Goal: Share content: Share content

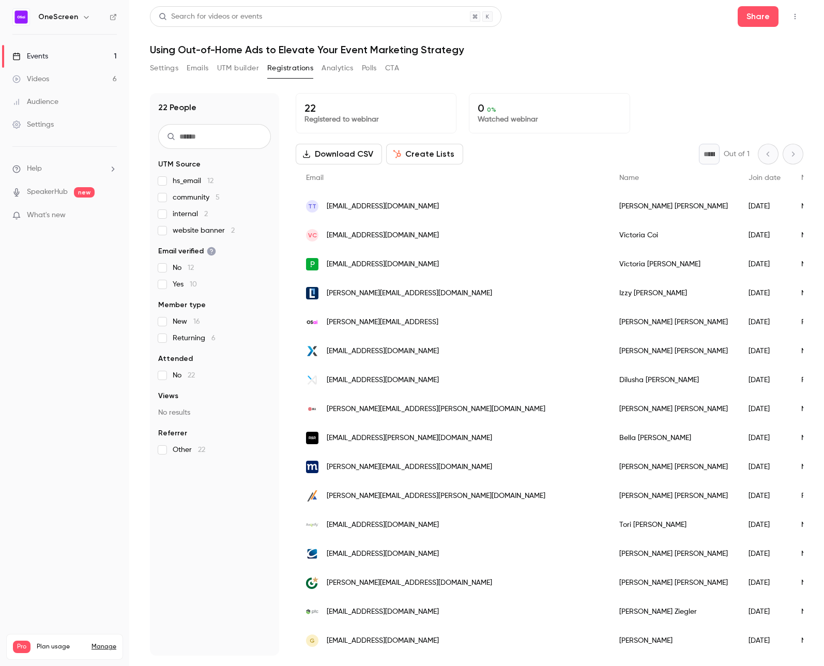
click at [163, 66] on button "Settings" at bounding box center [164, 68] width 28 height 17
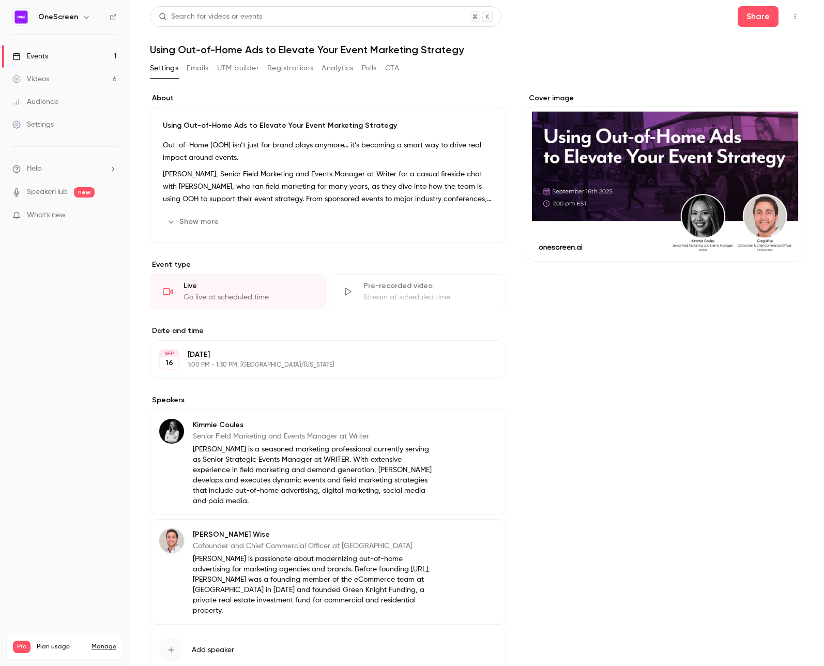
click at [293, 71] on button "Registrations" at bounding box center [290, 68] width 46 height 17
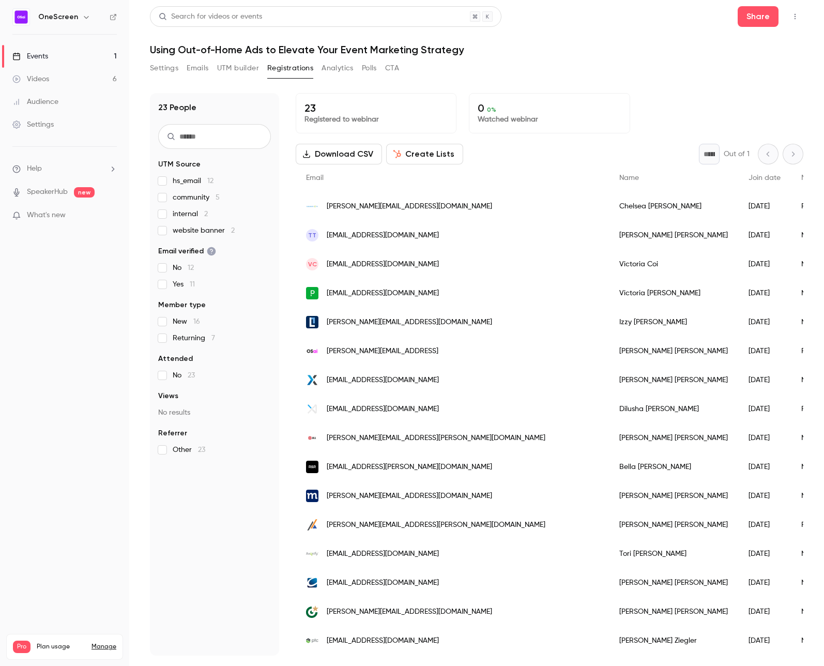
click at [437, 153] on button "Create Lists" at bounding box center [424, 154] width 77 height 21
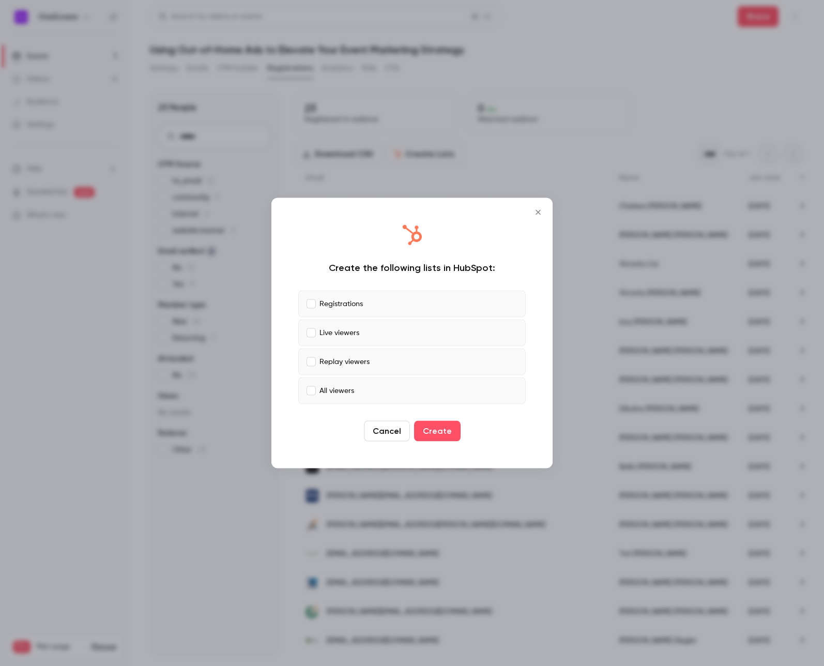
click at [537, 213] on icon "Close" at bounding box center [538, 212] width 12 height 8
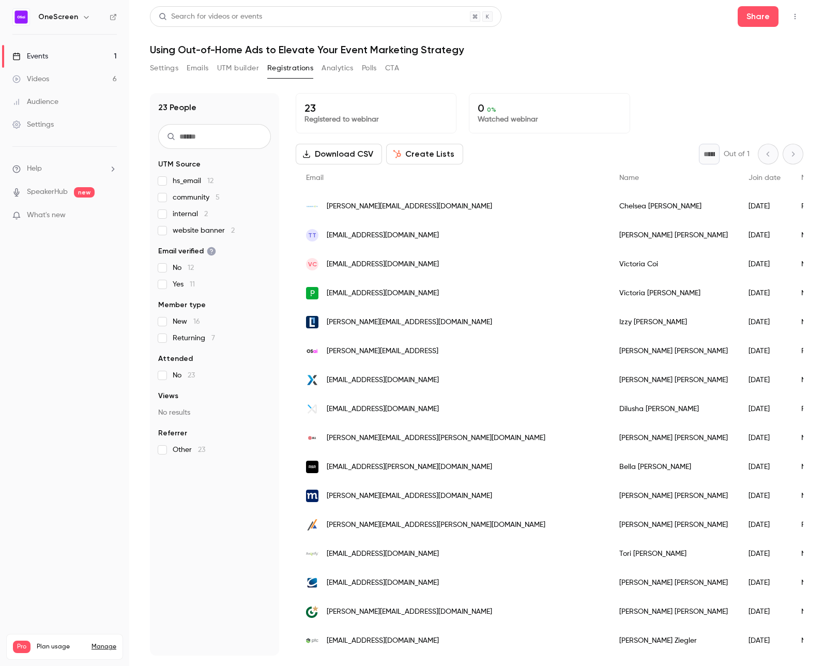
click at [409, 151] on button "Create Lists" at bounding box center [424, 154] width 77 height 21
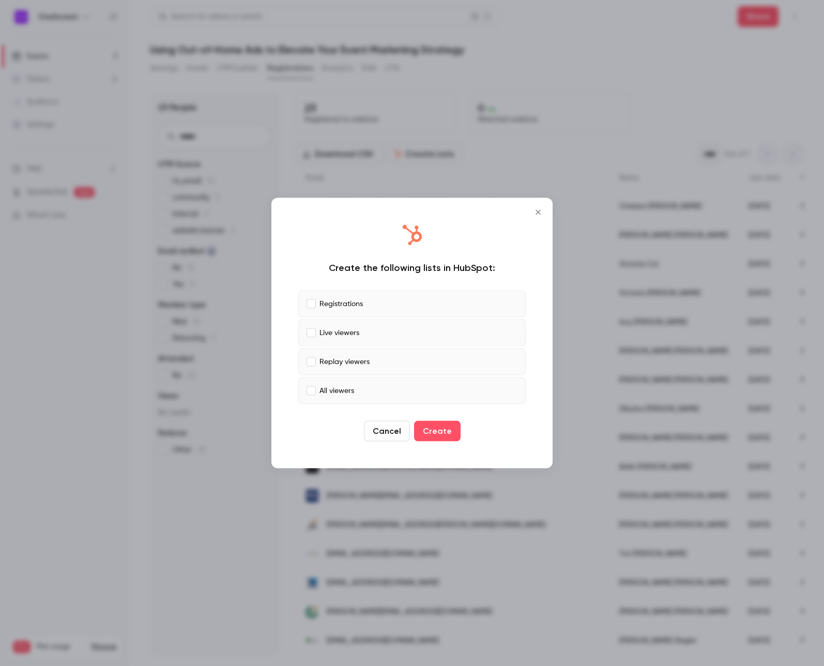
click at [443, 432] on button "Create" at bounding box center [437, 431] width 47 height 21
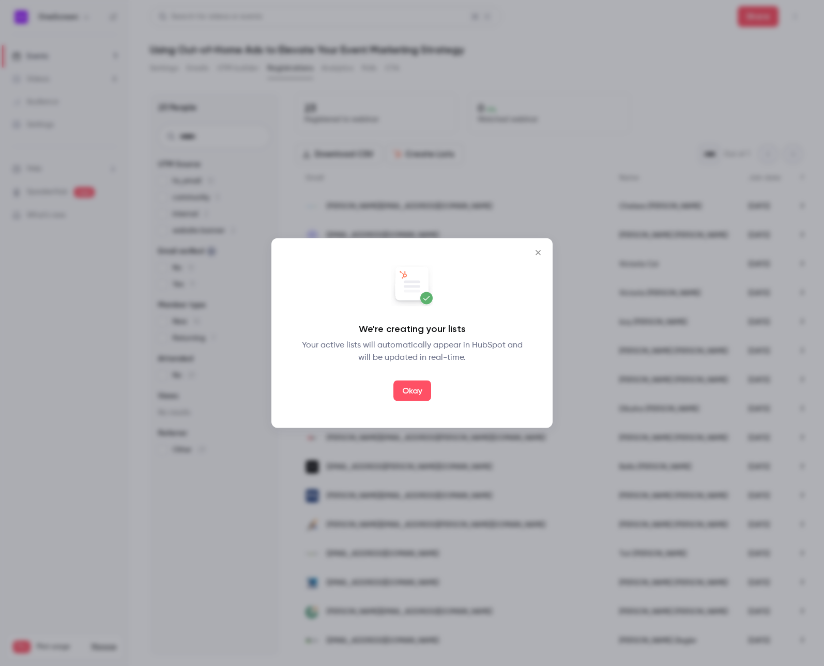
click at [416, 387] on button "Okay" at bounding box center [413, 391] width 38 height 21
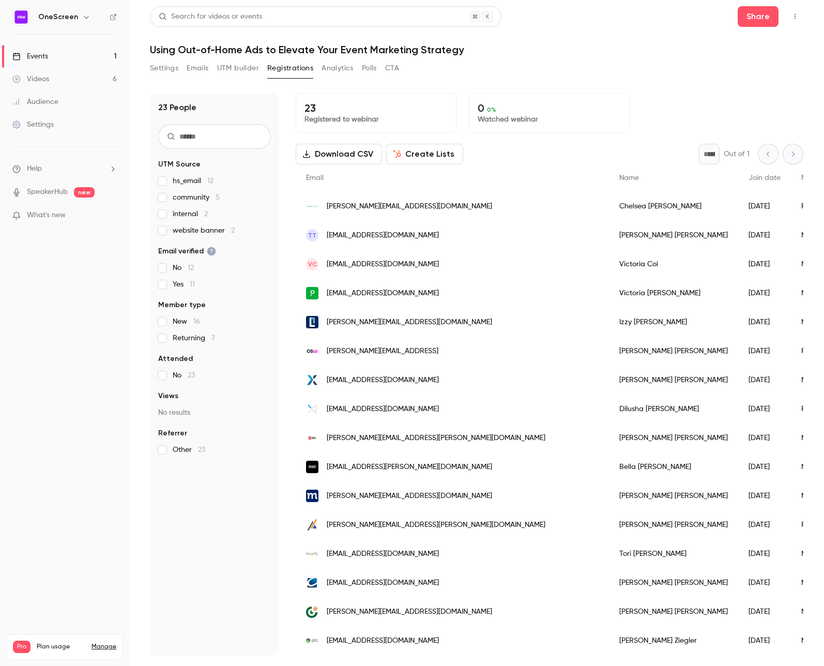
click at [170, 67] on button "Settings" at bounding box center [164, 68] width 28 height 17
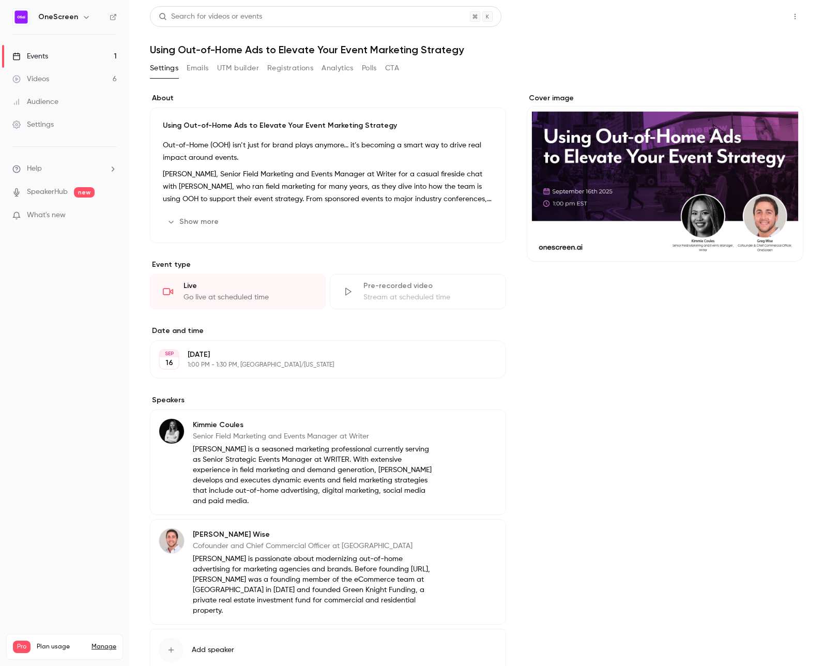
click at [762, 16] on button "Share" at bounding box center [758, 16] width 41 height 21
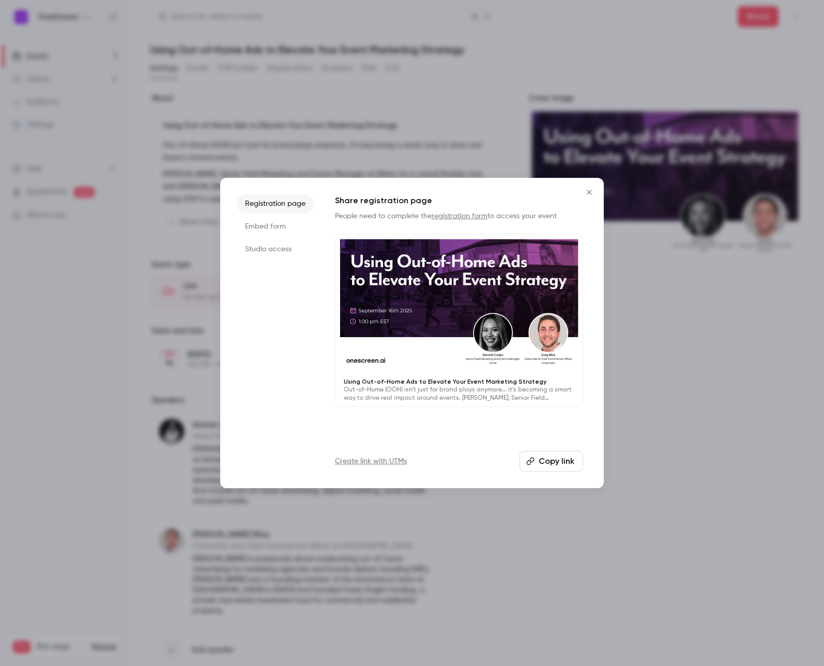
drag, startPoint x: 254, startPoint y: 251, endPoint x: 259, endPoint y: 247, distance: 5.5
click at [254, 251] on li "Studio access" at bounding box center [276, 249] width 78 height 19
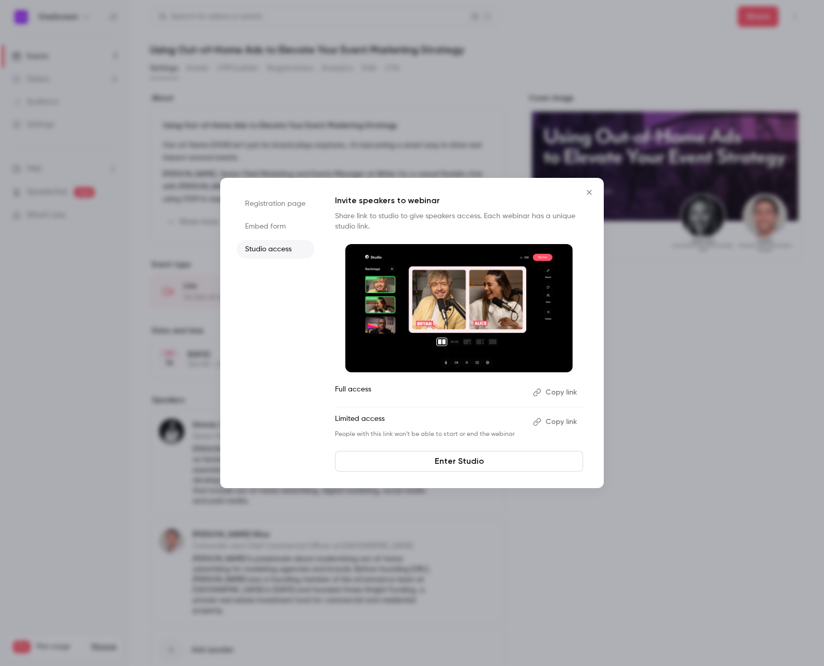
click at [553, 393] on button "Copy link" at bounding box center [556, 392] width 54 height 17
click at [489, 459] on link "Enter Studio" at bounding box center [459, 461] width 248 height 21
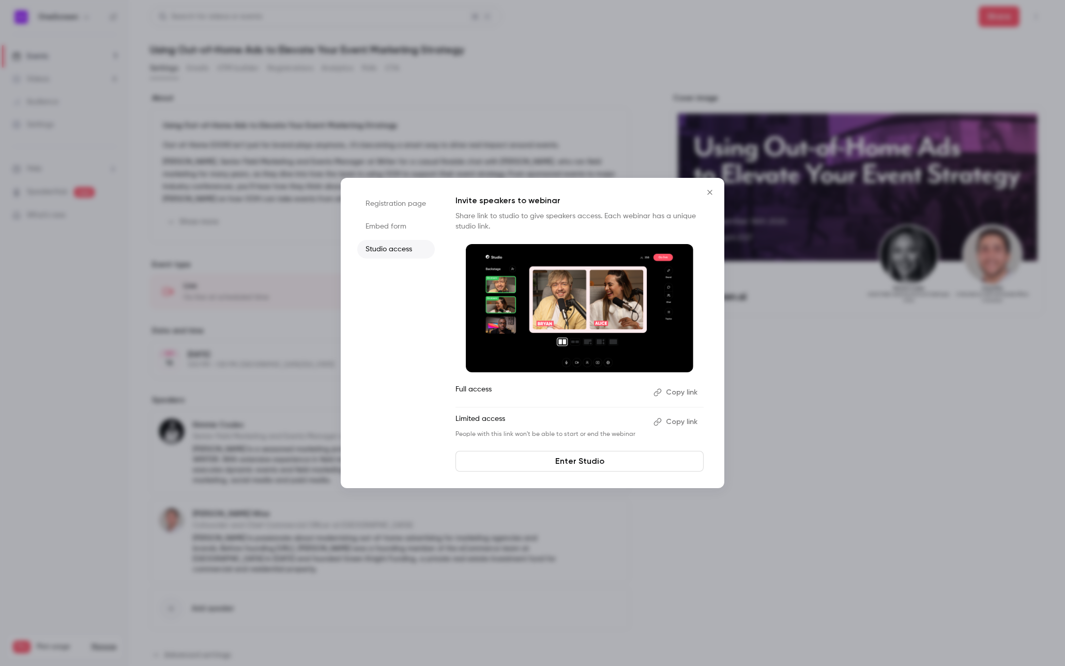
drag, startPoint x: 685, startPoint y: 423, endPoint x: 681, endPoint y: 419, distance: 5.5
click at [684, 423] on button "Copy link" at bounding box center [677, 422] width 54 height 17
